Goal: Transaction & Acquisition: Purchase product/service

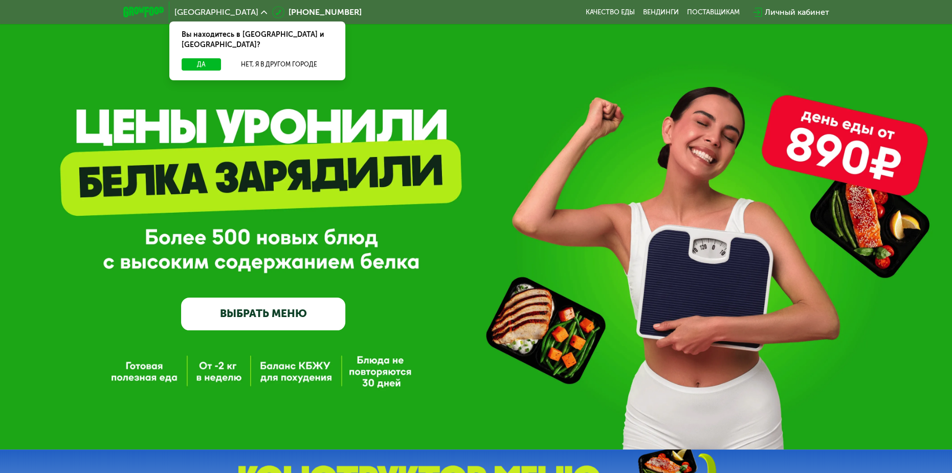
click at [789, 12] on div "Личный кабинет" at bounding box center [797, 12] width 64 height 12
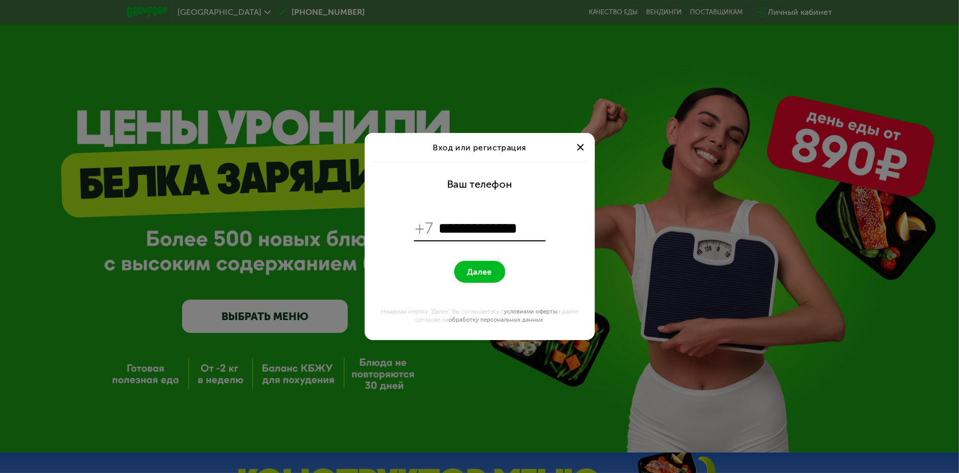
type input "**********"
click at [476, 273] on span "Далее" at bounding box center [479, 272] width 25 height 10
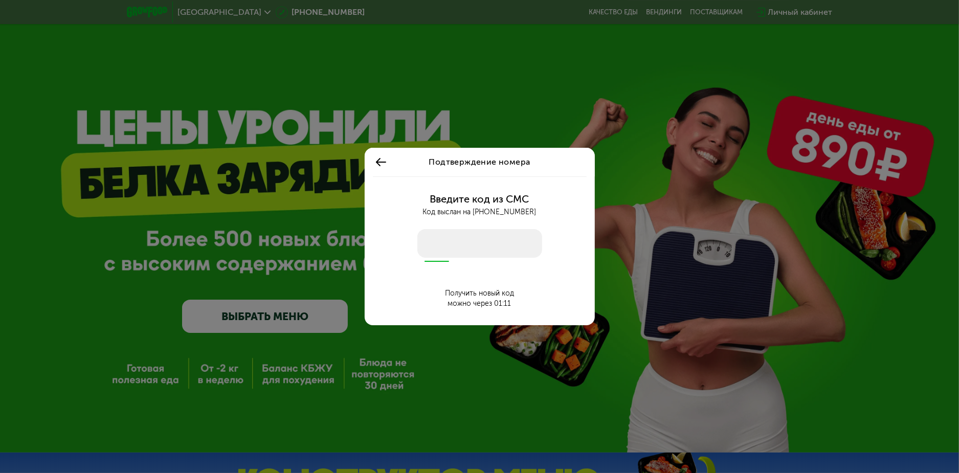
click at [482, 236] on input "number" at bounding box center [479, 243] width 125 height 29
type input "****"
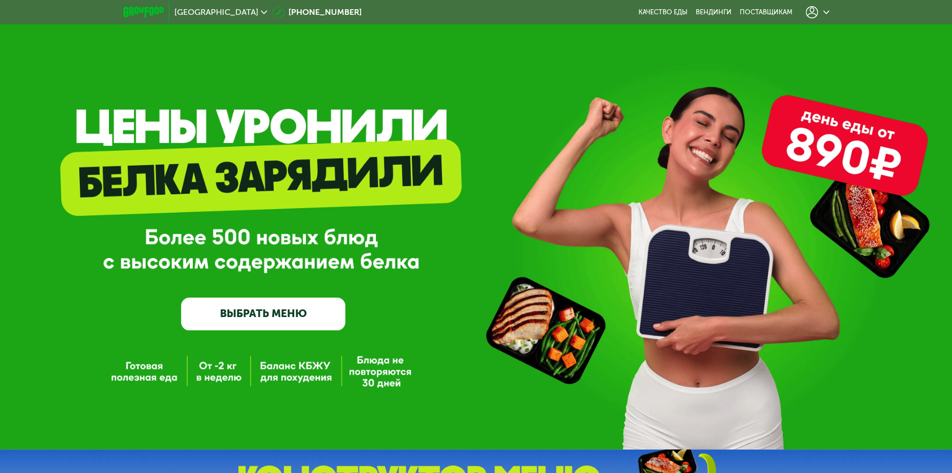
click at [254, 322] on link "ВЫБРАТЬ МЕНЮ" at bounding box center [263, 314] width 165 height 33
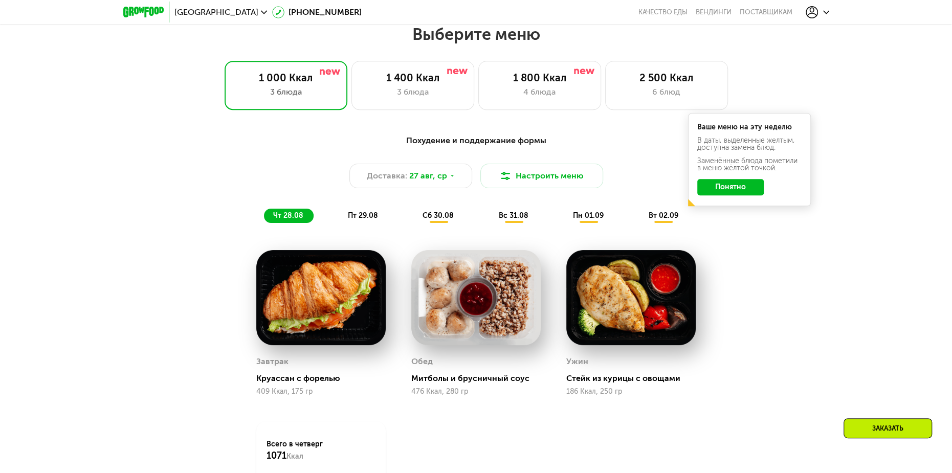
scroll to position [541, 0]
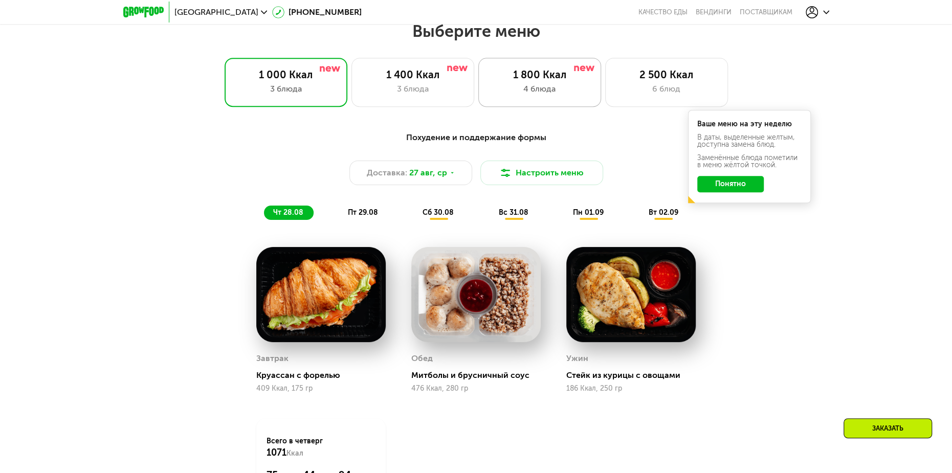
click at [526, 86] on div "4 блюда" at bounding box center [539, 89] width 101 height 12
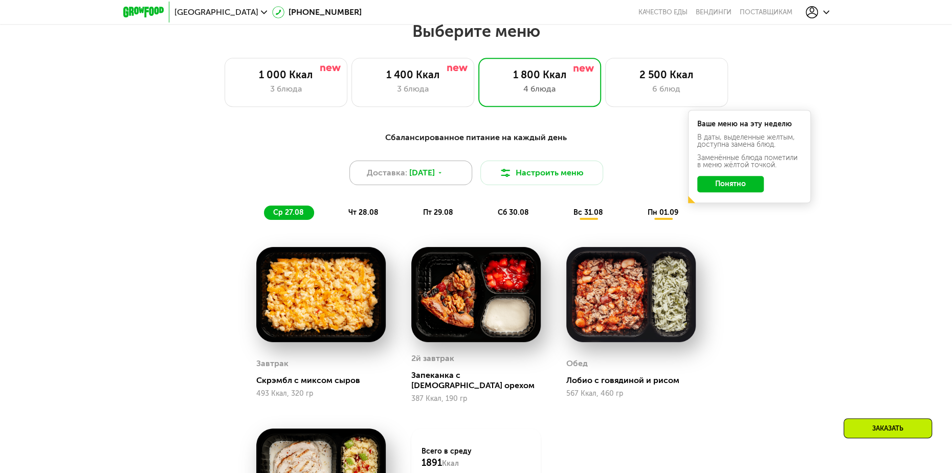
click at [435, 177] on span "[DATE]" at bounding box center [422, 173] width 26 height 12
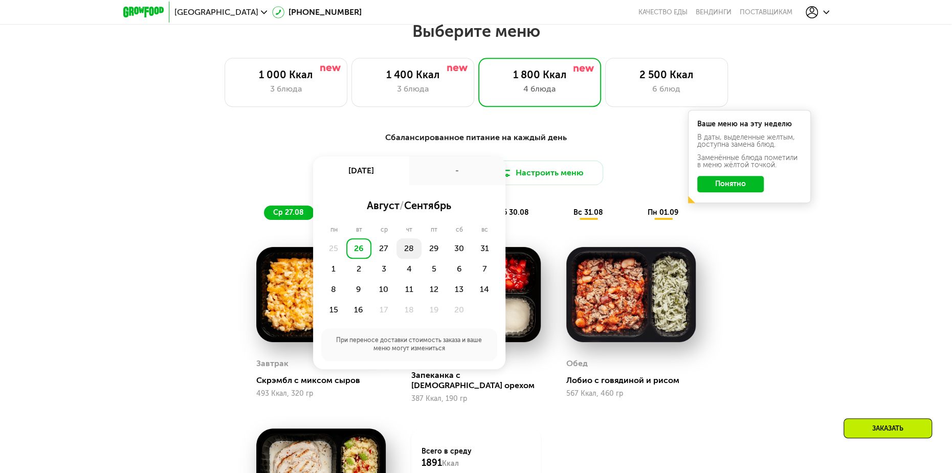
click at [421, 252] on div "28" at bounding box center [433, 248] width 25 height 20
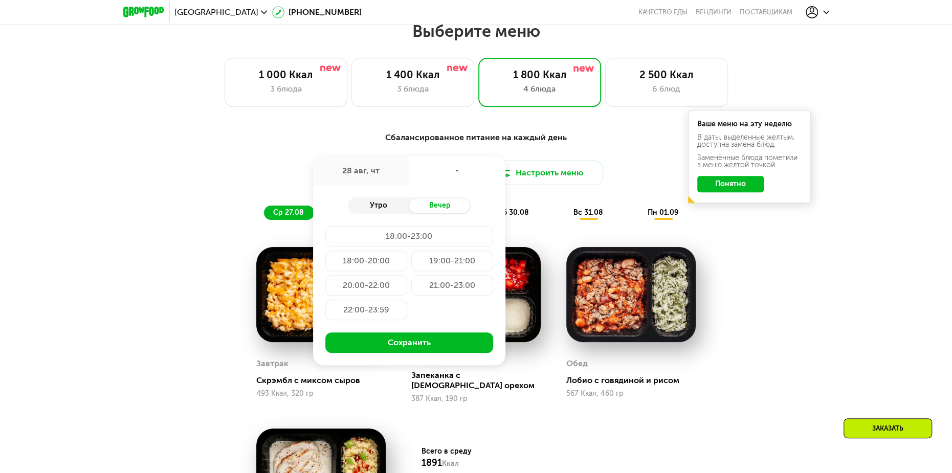
click at [385, 208] on div "Утро" at bounding box center [378, 205] width 61 height 14
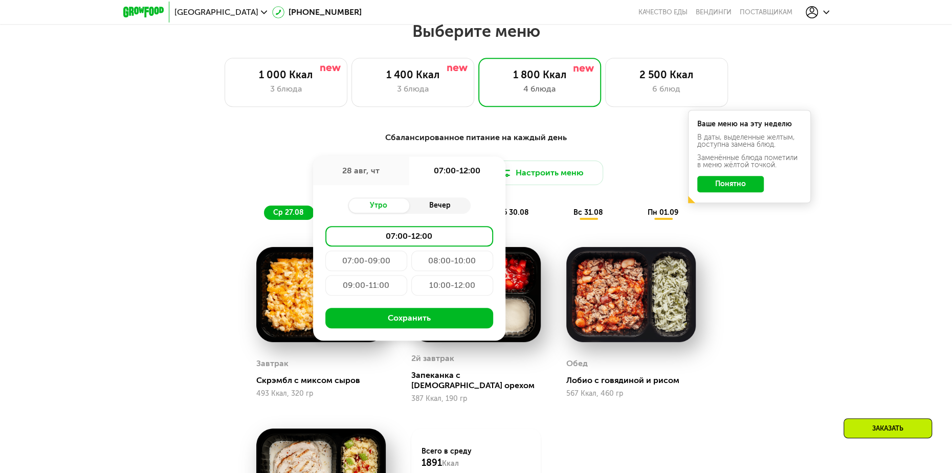
click at [425, 206] on div "Вечер" at bounding box center [439, 205] width 61 height 14
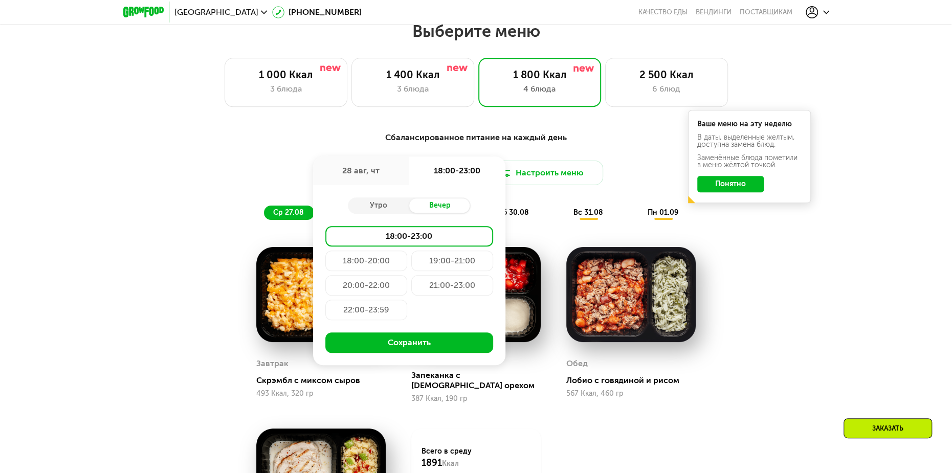
click at [214, 147] on div "Сбалансированное питание на каждый день Доставка: [DATE] авг, чт 18:00-23:00 Ут…" at bounding box center [476, 175] width 606 height 88
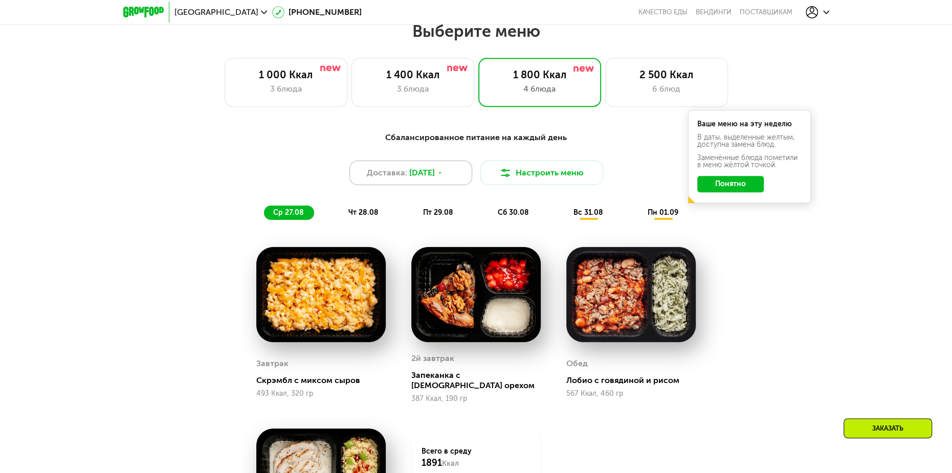
click at [427, 170] on span "[DATE]" at bounding box center [422, 173] width 26 height 12
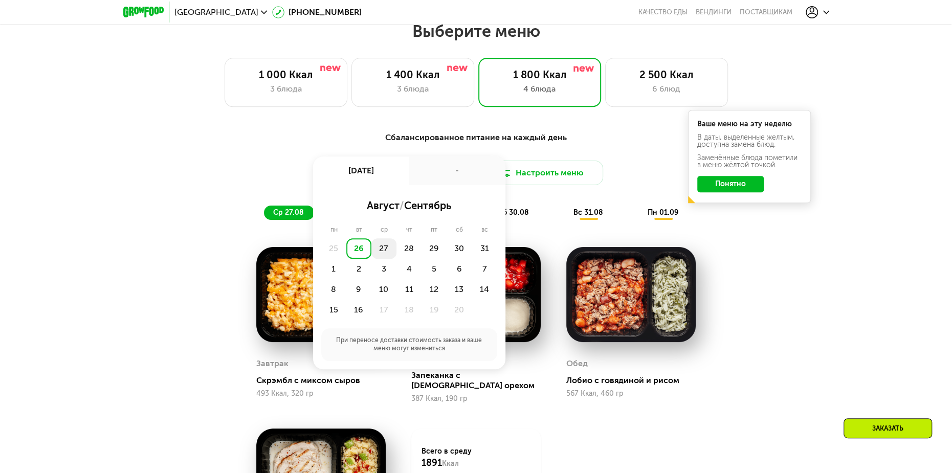
click at [396, 253] on div "27" at bounding box center [408, 248] width 25 height 20
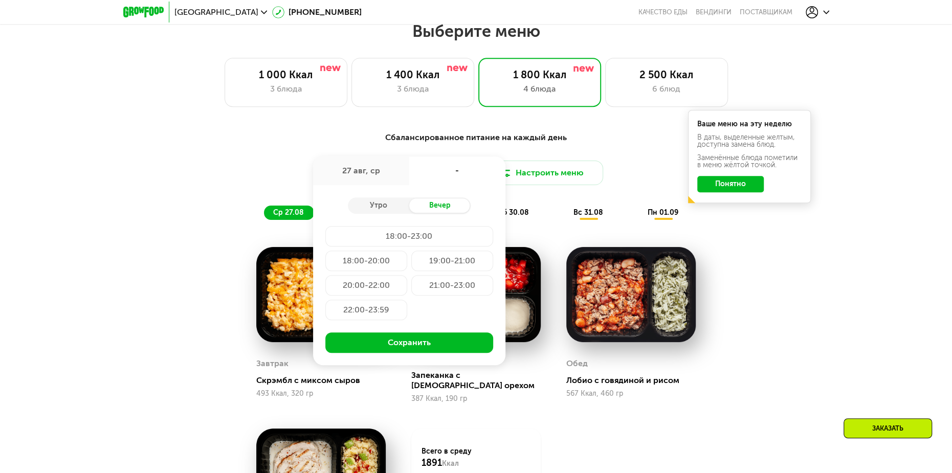
click at [736, 304] on div "Сбалансированное питание на каждый день Доставка: [DATE] авг, ср - Утро Вечер 1…" at bounding box center [476, 376] width 630 height 502
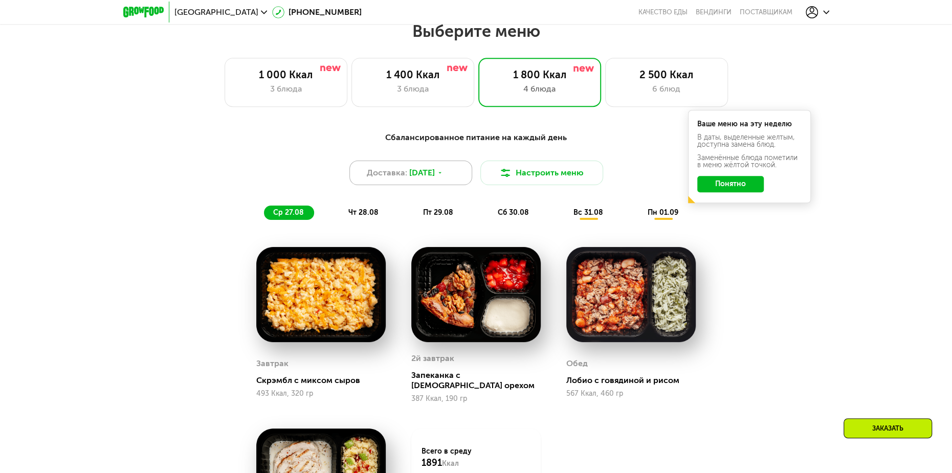
click at [418, 178] on span "[DATE]" at bounding box center [422, 173] width 26 height 12
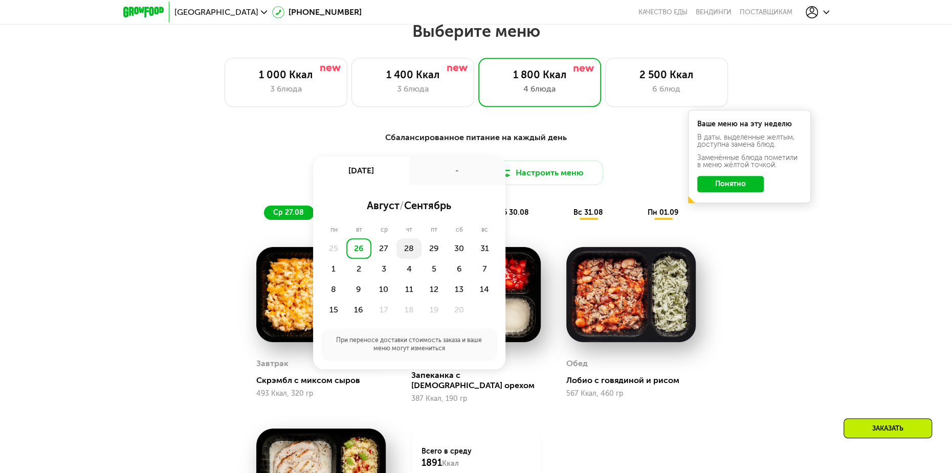
click at [421, 247] on div "28" at bounding box center [433, 248] width 25 height 20
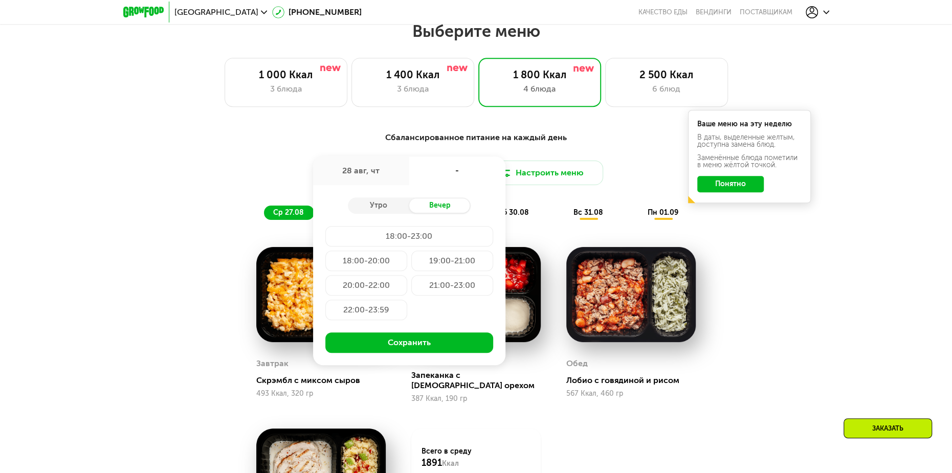
click at [411, 262] on div "18:00-20:00" at bounding box center [452, 261] width 82 height 20
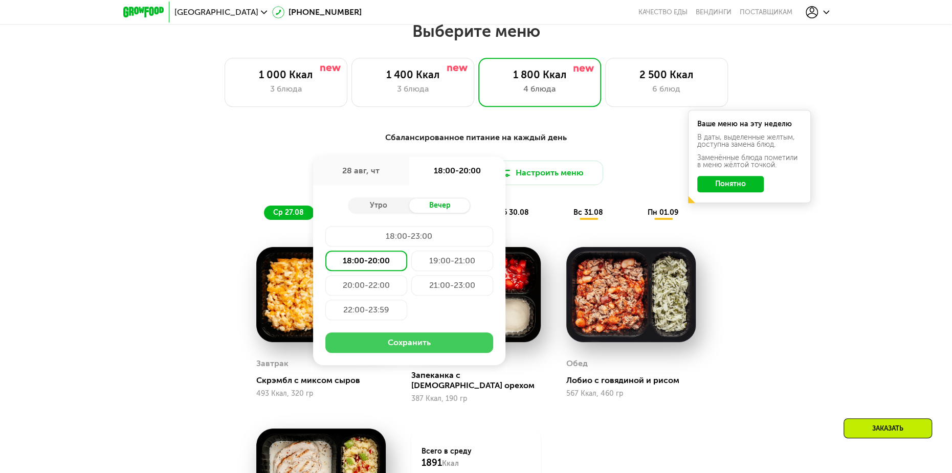
click at [404, 347] on button "Сохранить" at bounding box center [409, 342] width 168 height 20
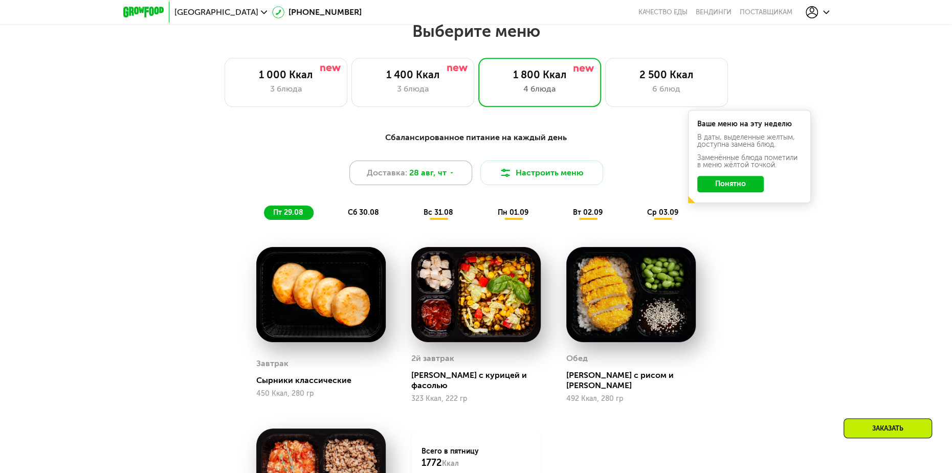
click at [419, 176] on span "28 авг, чт" at bounding box center [427, 173] width 37 height 12
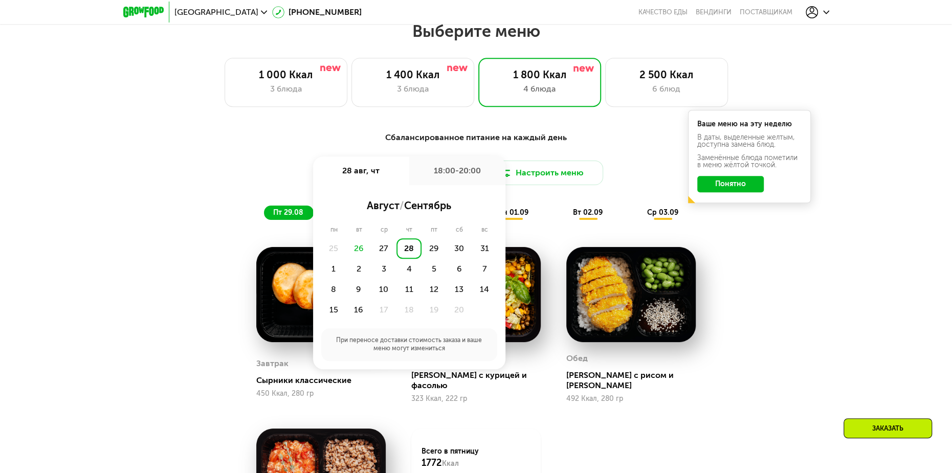
click at [812, 310] on div "Сбалансированное питание на каждый день Доставка: [DATE] авг, чт 18:00-20:00 ав…" at bounding box center [476, 384] width 952 height 535
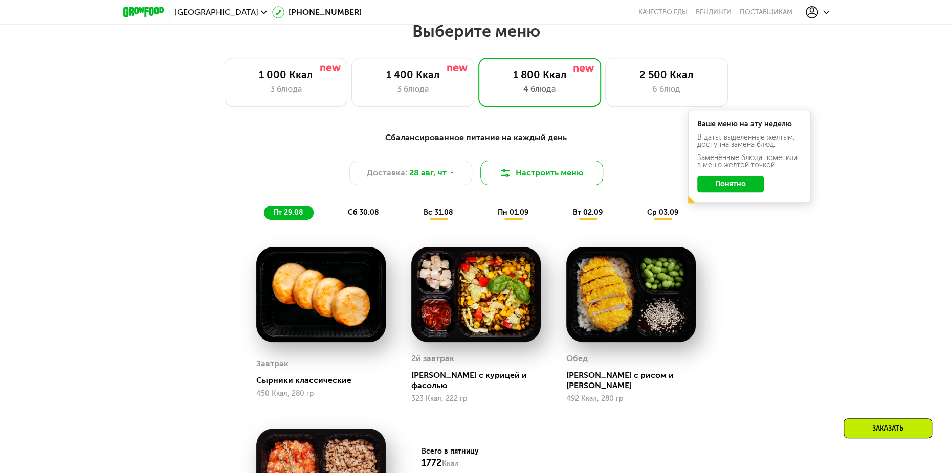
click at [556, 177] on button "Настроить меню" at bounding box center [541, 173] width 123 height 25
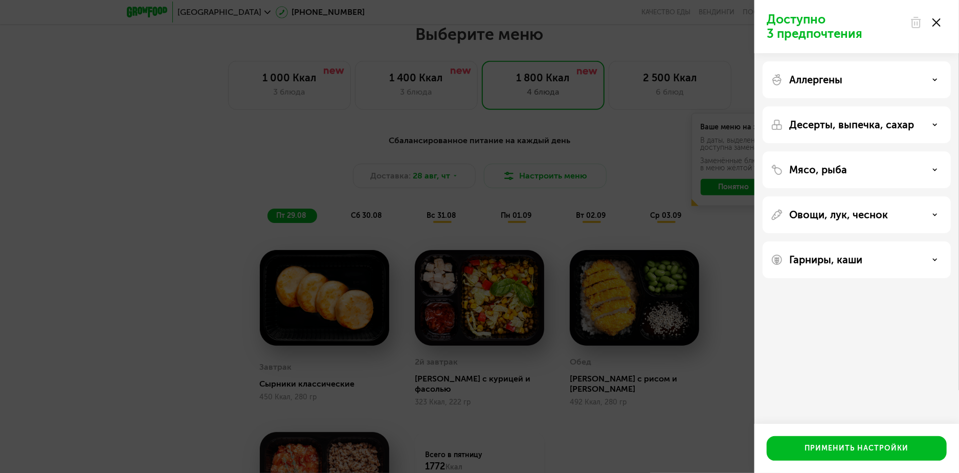
click at [936, 21] on use at bounding box center [936, 22] width 8 height 8
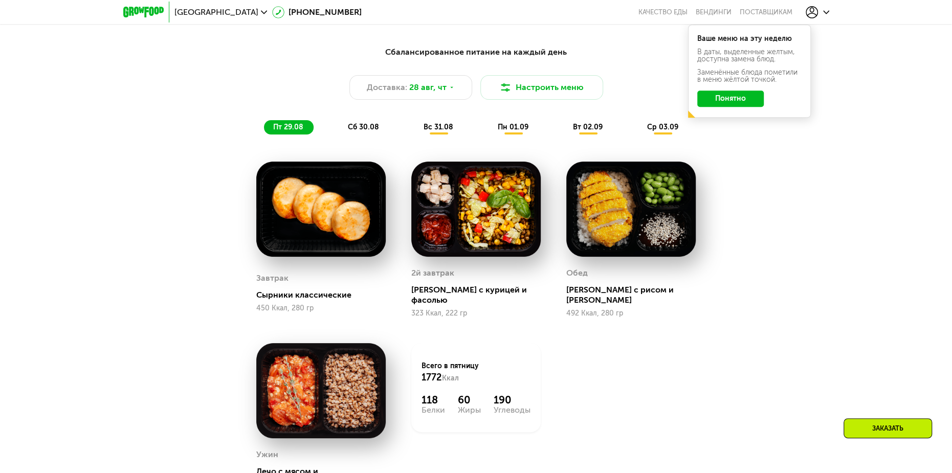
scroll to position [643, 0]
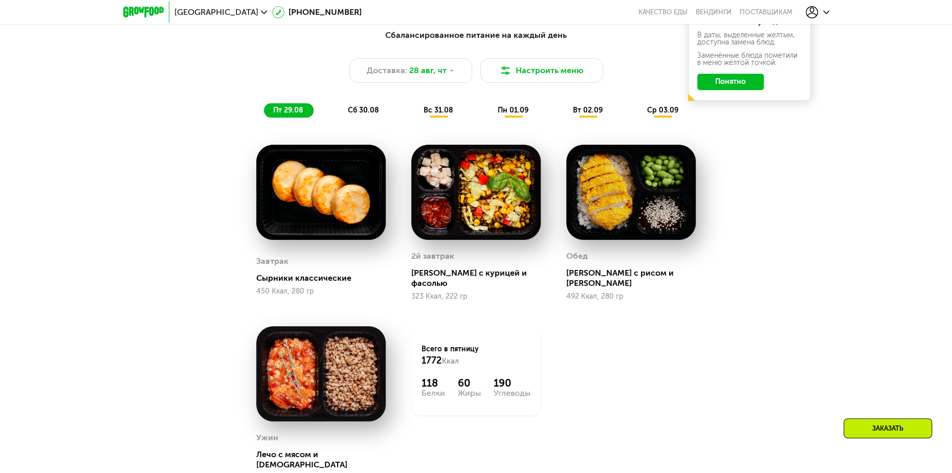
click at [356, 112] on span "сб 30.08" at bounding box center [363, 110] width 31 height 9
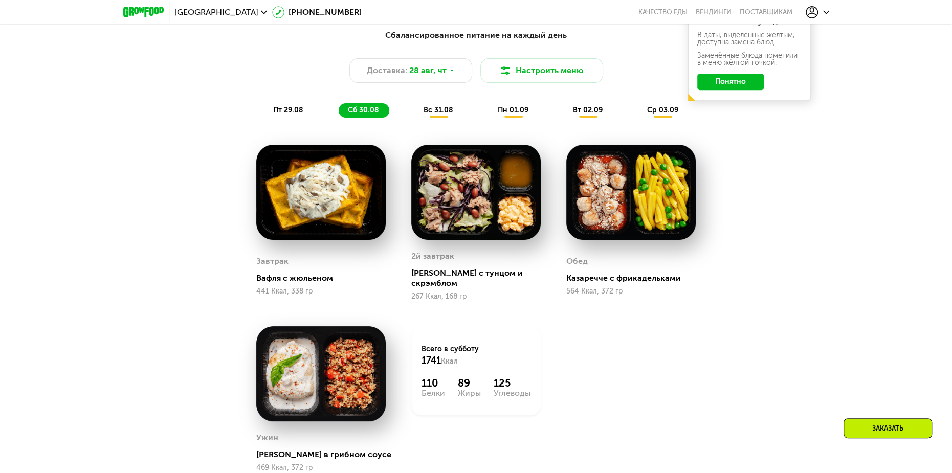
click at [439, 115] on span "вс 31.08" at bounding box center [438, 110] width 30 height 9
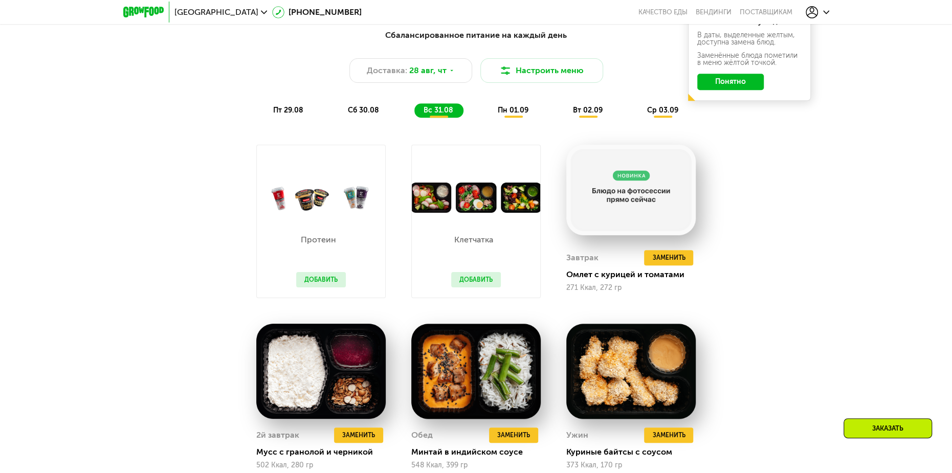
click at [509, 110] on span "пн 01.09" at bounding box center [513, 110] width 31 height 9
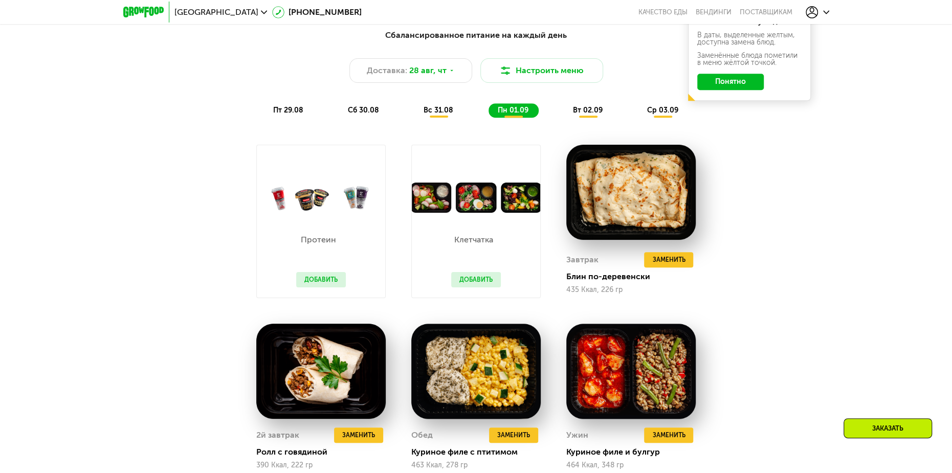
click at [581, 109] on span "вт 02.09" at bounding box center [588, 110] width 30 height 9
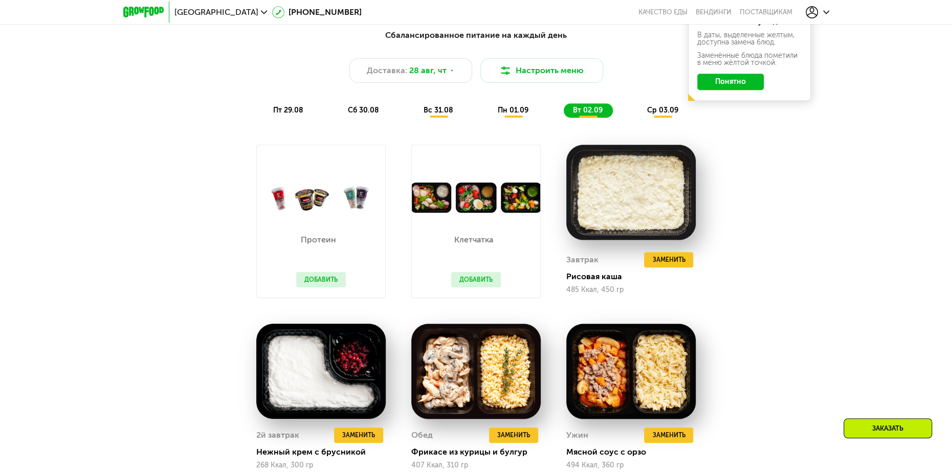
click at [653, 118] on div "ср 03.09" at bounding box center [663, 110] width 51 height 14
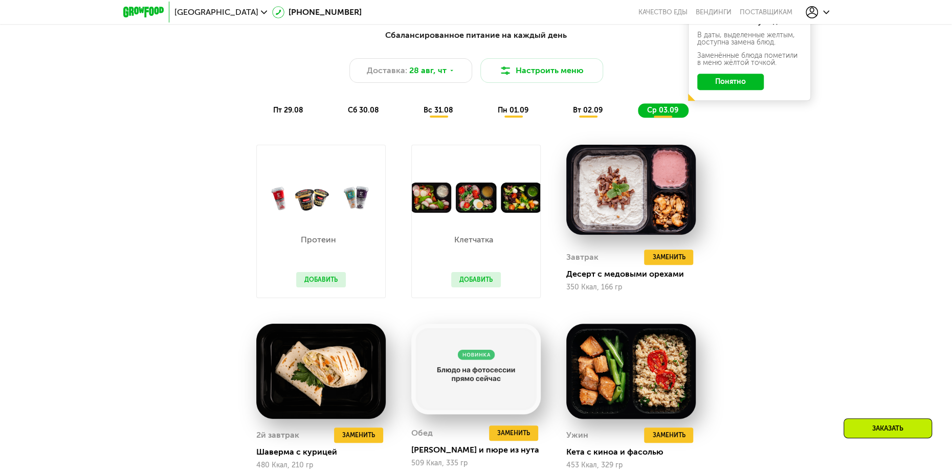
click at [585, 105] on div "Сбалансированное питание на каждый день Доставка: [DATE] Настроить меню пт 29.0…" at bounding box center [476, 73] width 606 height 88
click at [583, 111] on span "вт 02.09" at bounding box center [588, 110] width 30 height 9
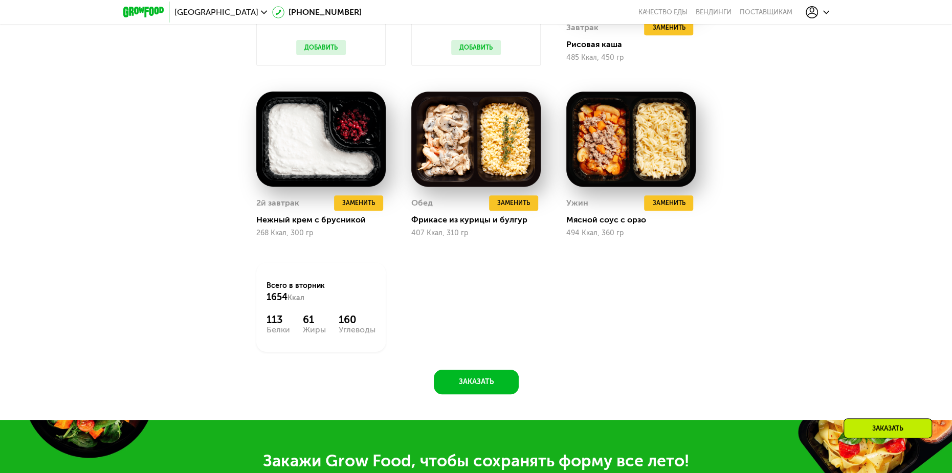
scroll to position [899, 0]
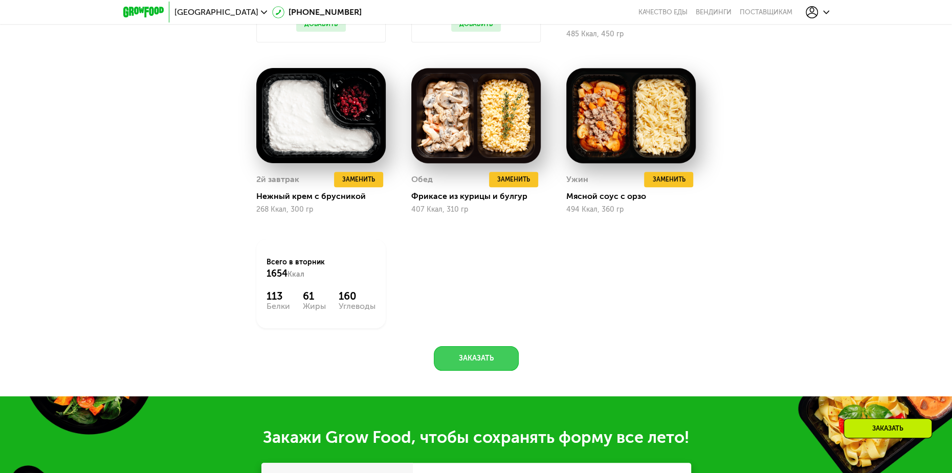
click at [486, 361] on button "Заказать" at bounding box center [476, 358] width 85 height 25
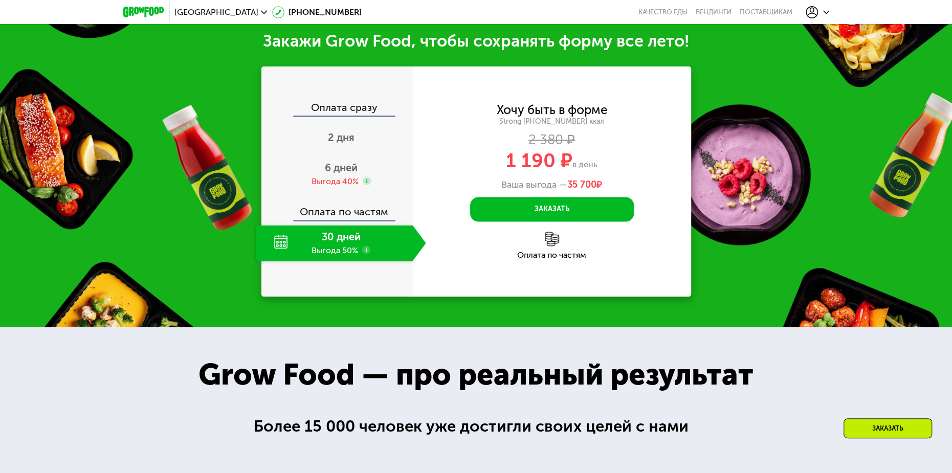
scroll to position [1299, 0]
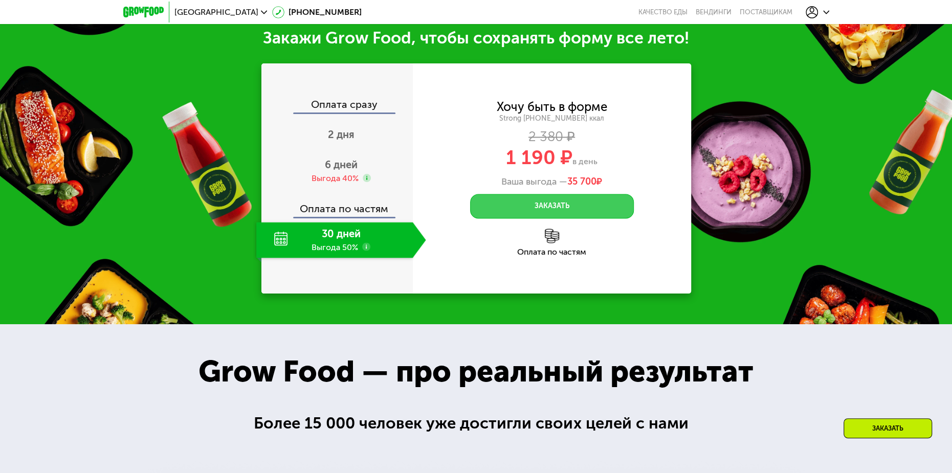
click at [551, 212] on button "Заказать" at bounding box center [552, 206] width 164 height 25
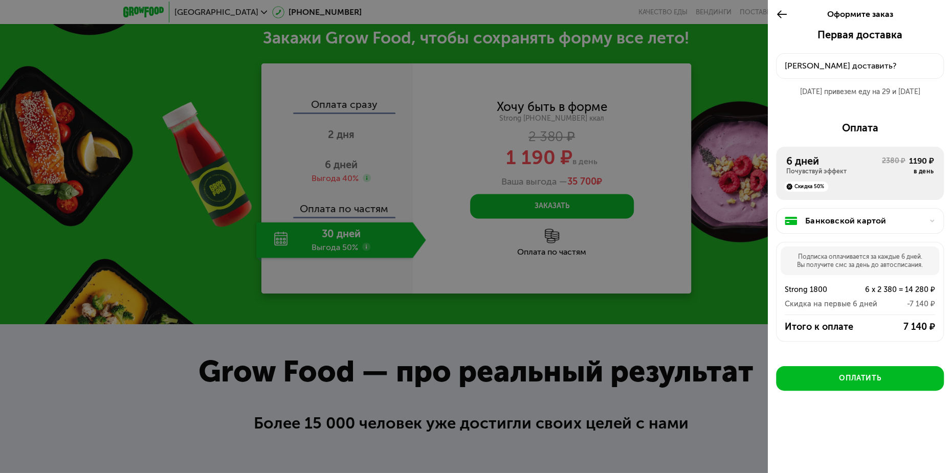
click at [851, 70] on div "[PERSON_NAME] доставить?" at bounding box center [860, 66] width 150 height 12
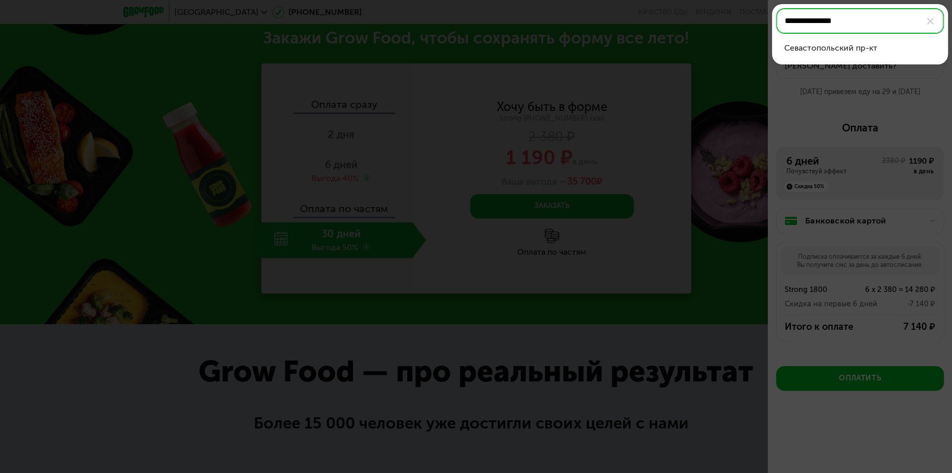
click at [872, 48] on div "Севастопольский пр-кт" at bounding box center [859, 48] width 151 height 12
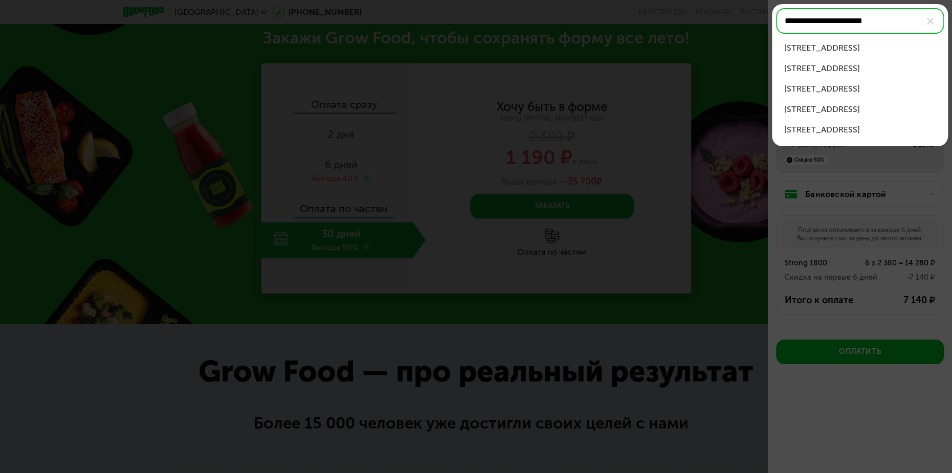
click at [884, 108] on div "[STREET_ADDRESS]" at bounding box center [859, 109] width 151 height 12
type input "**********"
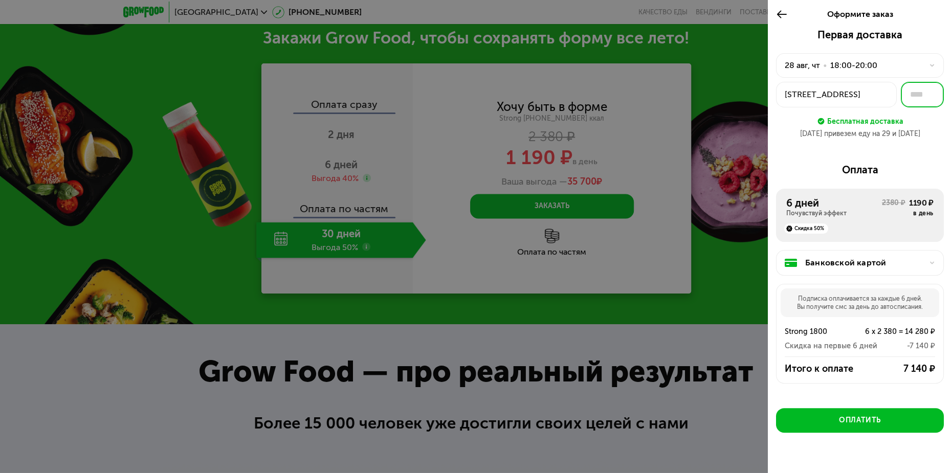
click at [910, 96] on input "text" at bounding box center [922, 95] width 43 height 26
type input "***"
click at [872, 61] on div "18:00-20:00" at bounding box center [853, 65] width 47 height 12
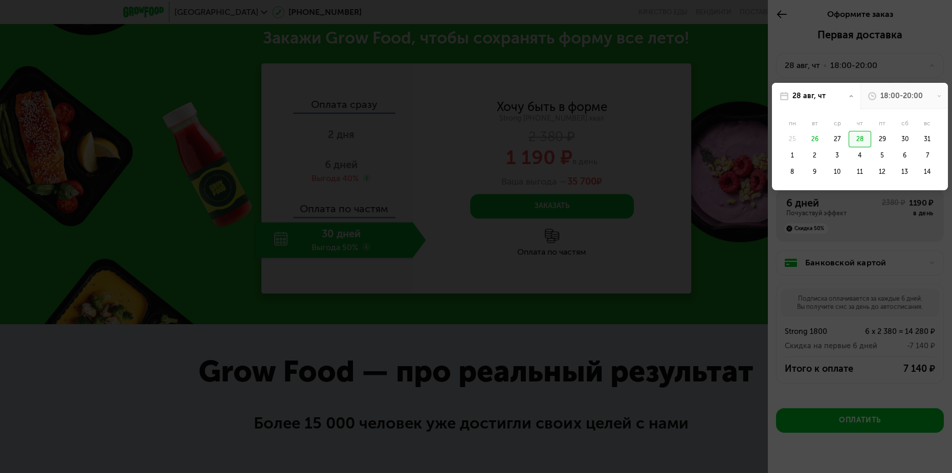
click at [812, 137] on div "26" at bounding box center [814, 139] width 23 height 16
click at [828, 96] on div "28 авг, чт" at bounding box center [816, 96] width 88 height 27
click at [848, 94] on icon at bounding box center [850, 96] width 5 height 5
click at [911, 46] on div at bounding box center [476, 236] width 952 height 473
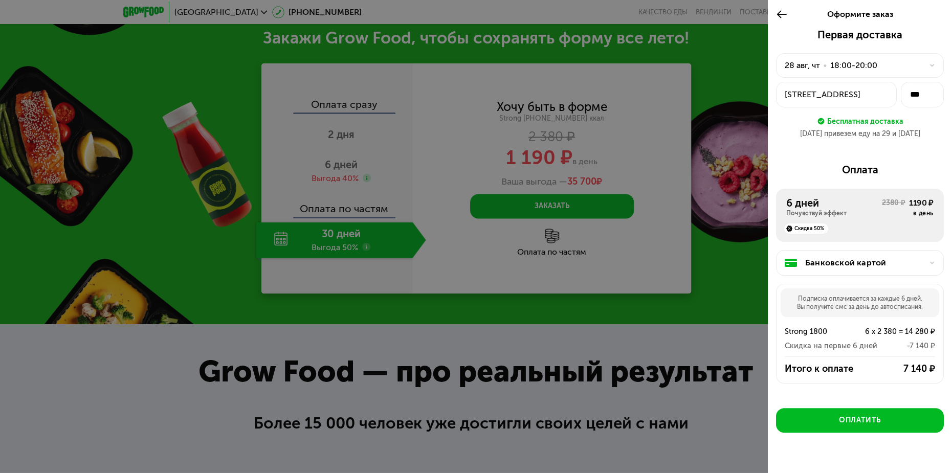
click at [802, 63] on div "28 авг, чт" at bounding box center [802, 65] width 35 height 12
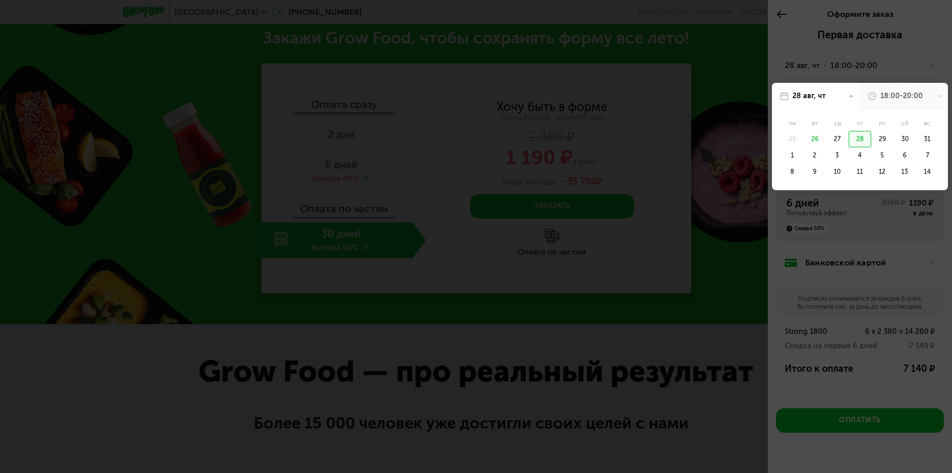
click at [812, 137] on div "26" at bounding box center [814, 139] width 23 height 16
click at [848, 139] on div "27" at bounding box center [859, 139] width 23 height 16
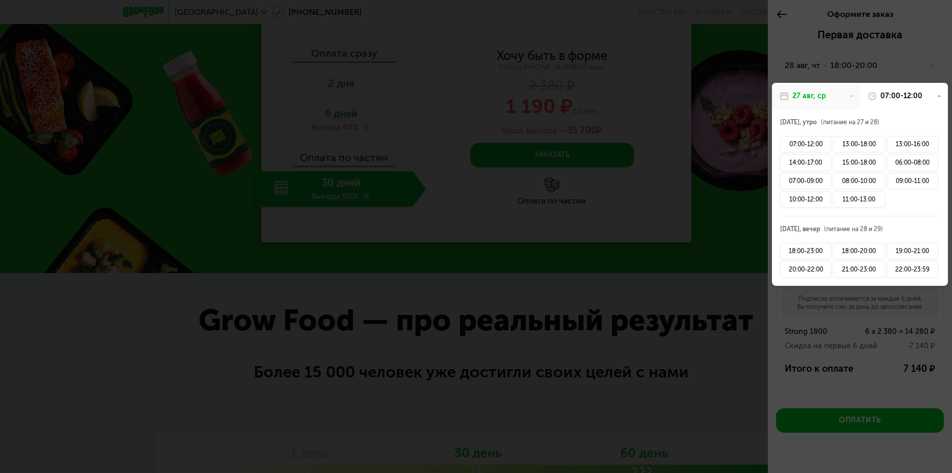
scroll to position [1247, 0]
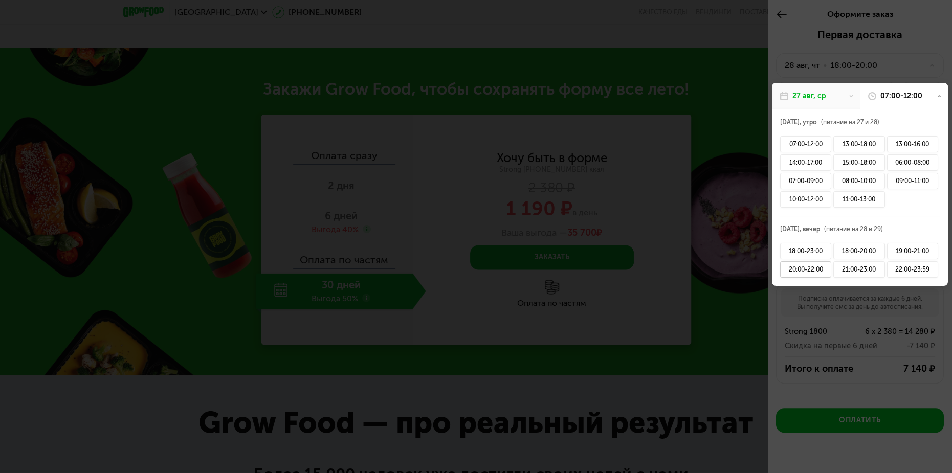
click at [808, 267] on div "20:00-22:00" at bounding box center [805, 269] width 51 height 16
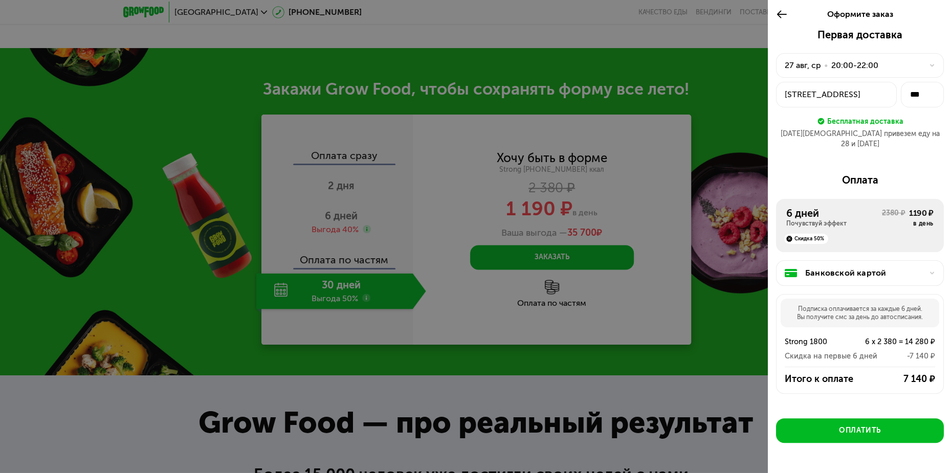
click at [858, 267] on div "Банковской картой" at bounding box center [864, 273] width 118 height 12
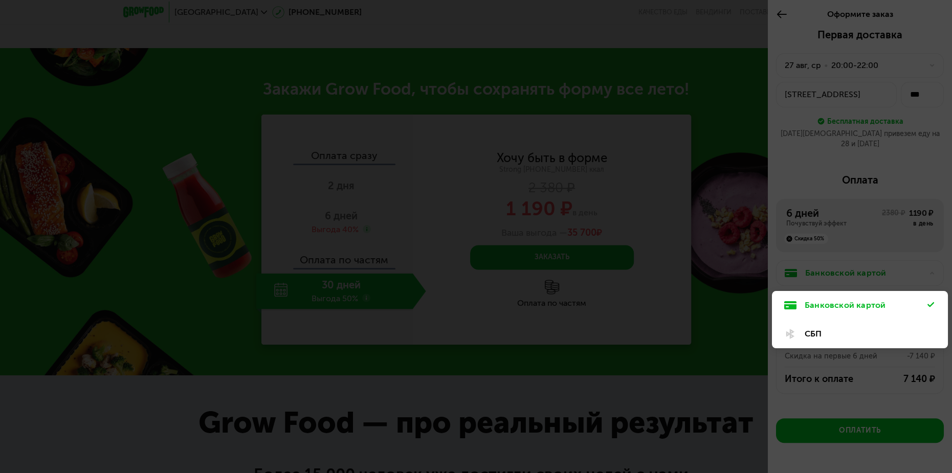
click at [831, 328] on div "СБП" at bounding box center [865, 334] width 123 height 12
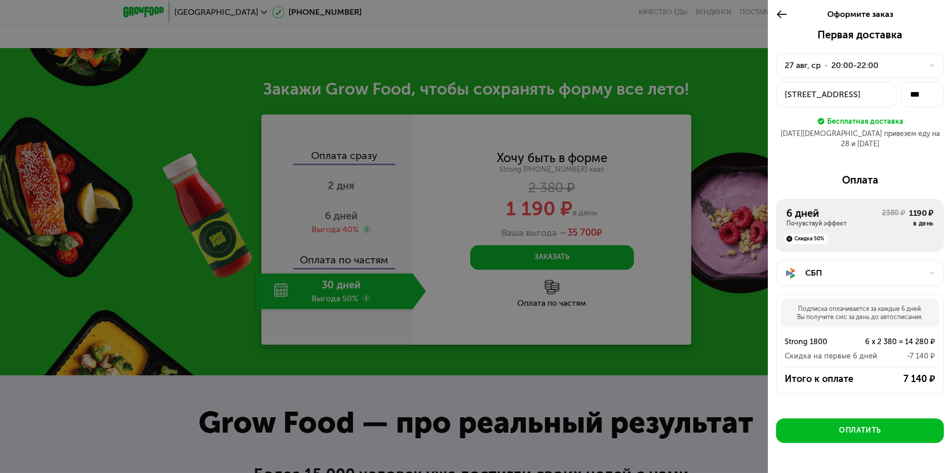
click at [878, 267] on div "СБП" at bounding box center [864, 273] width 118 height 12
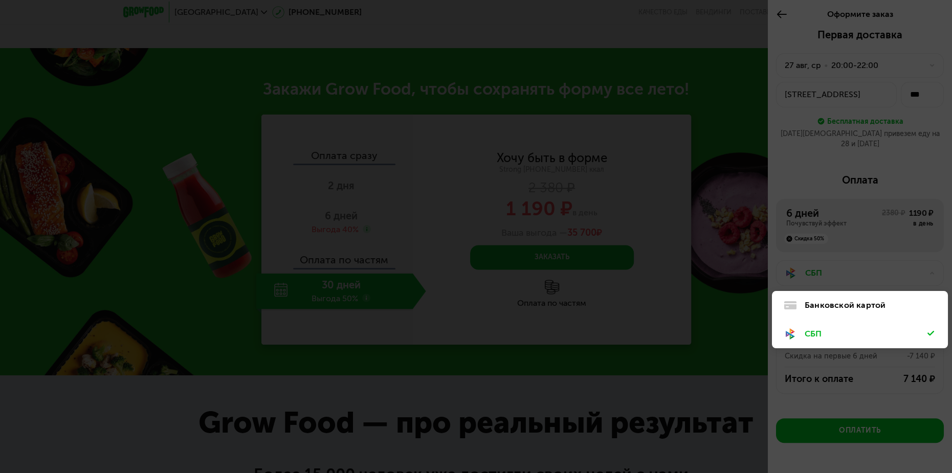
click at [878, 260] on div at bounding box center [476, 236] width 952 height 473
